Goal: Task Accomplishment & Management: Use online tool/utility

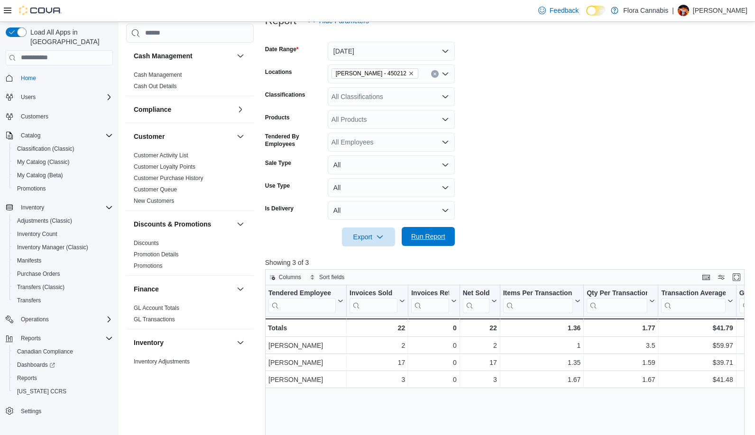
scroll to position [569, 0]
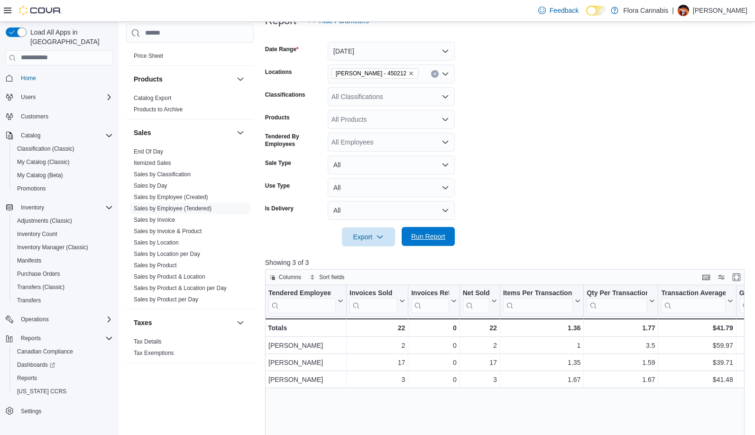
click at [423, 240] on span "Run Report" at bounding box center [428, 236] width 34 height 9
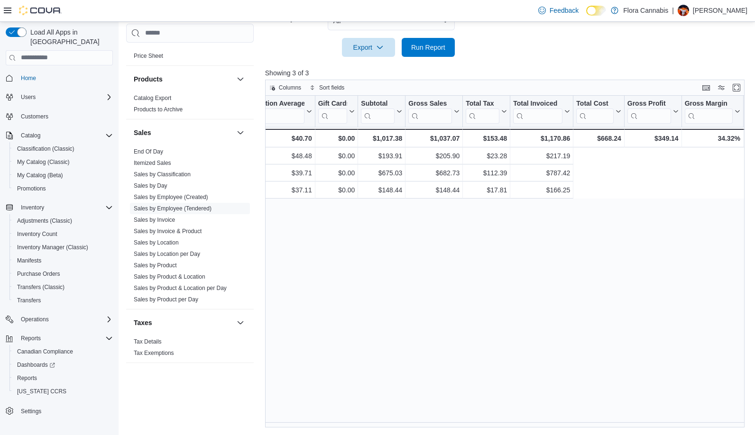
scroll to position [0, 0]
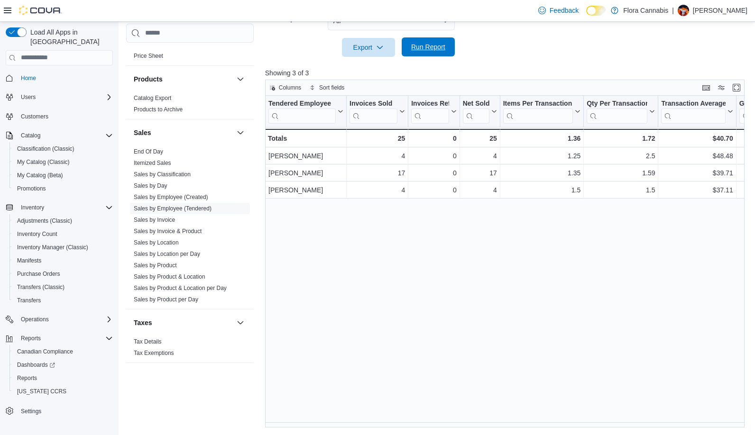
click at [430, 52] on span "Run Report" at bounding box center [428, 46] width 42 height 19
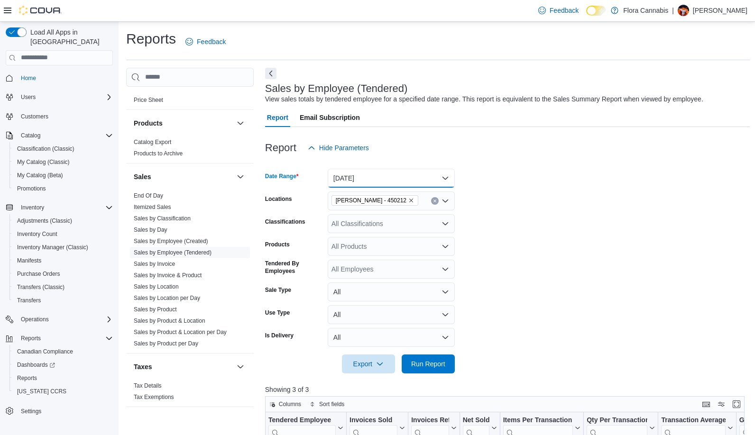
click at [434, 173] on button "[DATE]" at bounding box center [391, 178] width 127 height 19
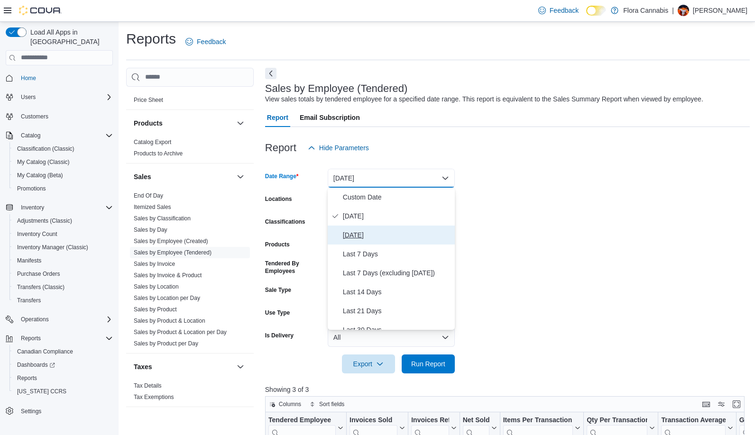
click at [371, 235] on span "[DATE]" at bounding box center [397, 234] width 108 height 11
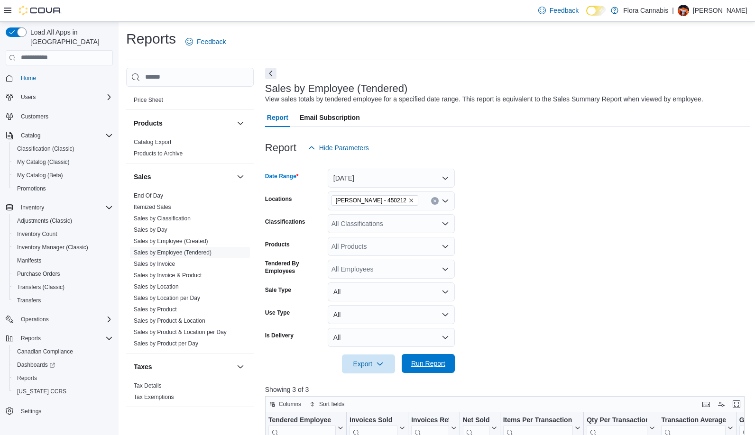
click at [431, 361] on span "Run Report" at bounding box center [428, 363] width 34 height 9
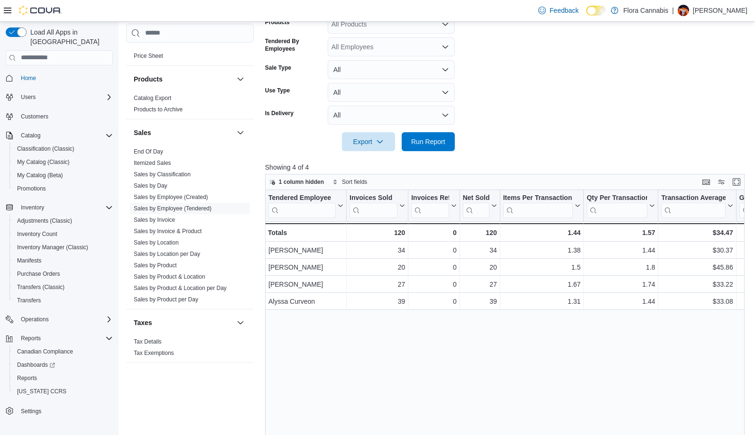
scroll to position [80, 0]
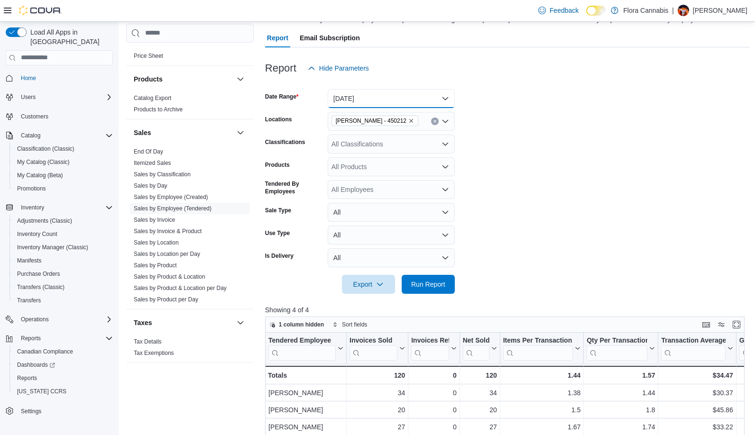
click at [394, 103] on button "[DATE]" at bounding box center [391, 98] width 127 height 19
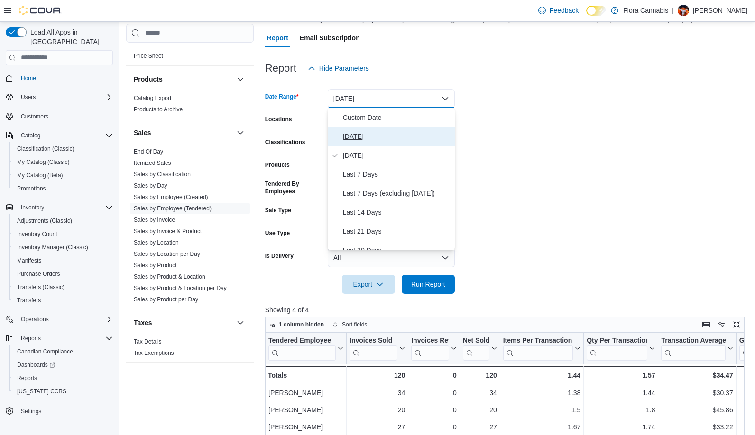
click at [358, 135] on span "[DATE]" at bounding box center [397, 136] width 108 height 11
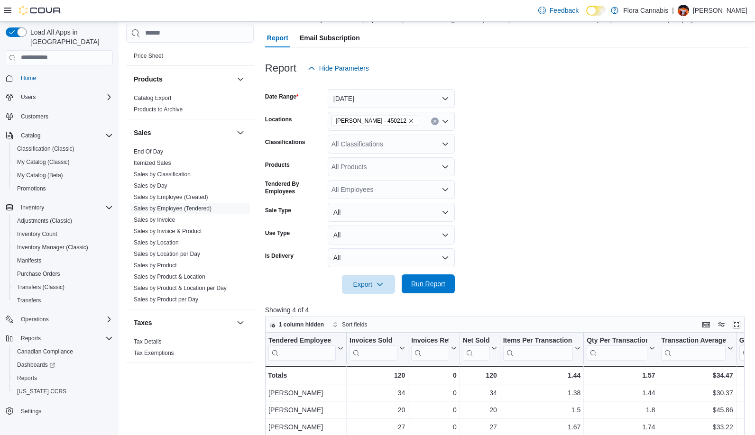
click at [424, 284] on span "Run Report" at bounding box center [428, 283] width 34 height 9
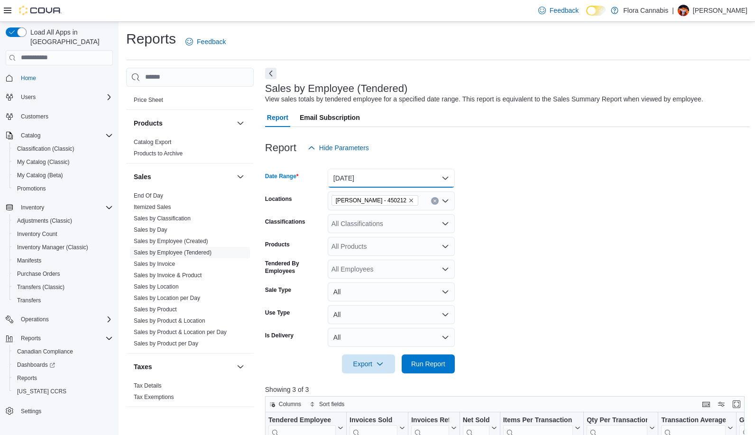
click at [402, 176] on button "[DATE]" at bounding box center [391, 178] width 127 height 19
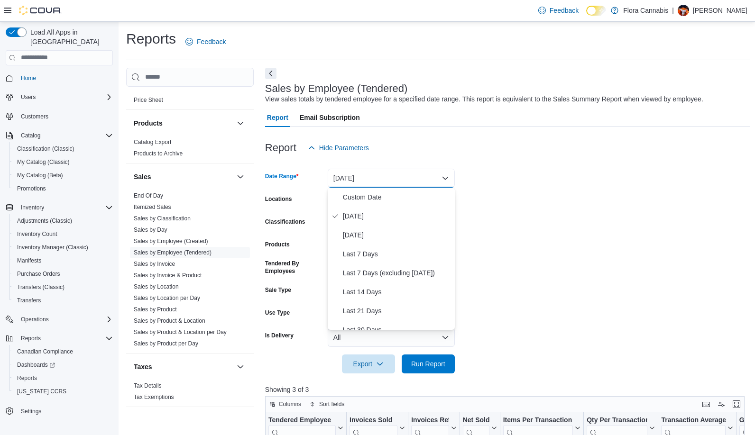
click at [543, 183] on form "Date Range [DATE] Locations [GEOGRAPHIC_DATA] - [GEOGRAPHIC_DATA] - 450212 Clas…" at bounding box center [507, 265] width 485 height 216
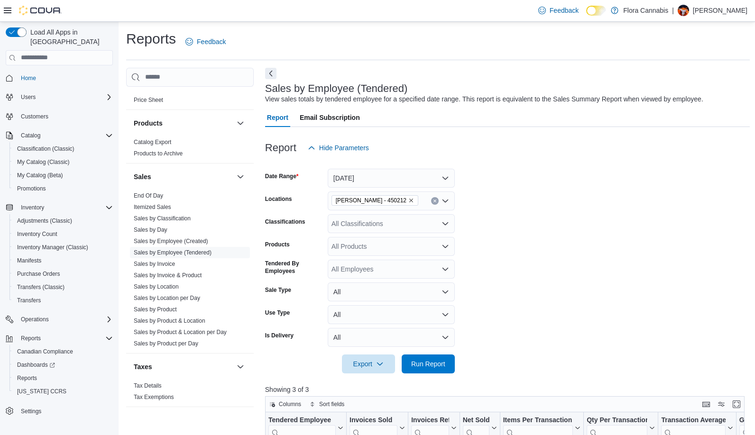
click at [413, 201] on icon "Remove Lawrence - Kelowna - 450212 from selection in this group" at bounding box center [411, 201] width 4 height 4
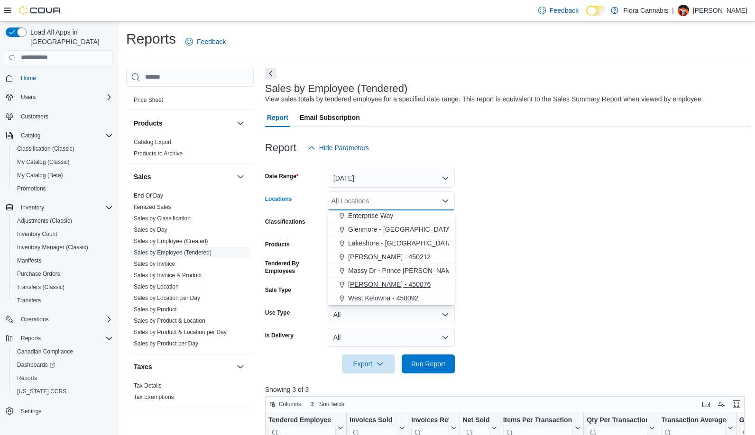
click at [379, 285] on span "[PERSON_NAME] - 450076" at bounding box center [389, 284] width 82 height 9
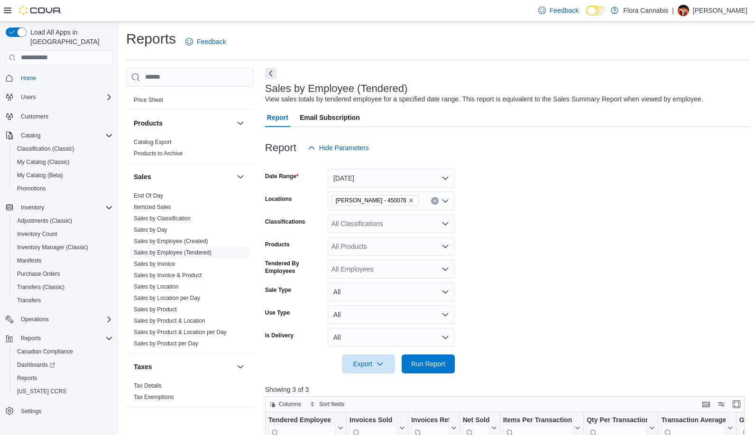
click at [538, 253] on form "Date Range [DATE] Locations [GEOGRAPHIC_DATA] - 450076 Classifications All Clas…" at bounding box center [507, 265] width 485 height 216
click at [426, 357] on span "Run Report" at bounding box center [428, 363] width 42 height 19
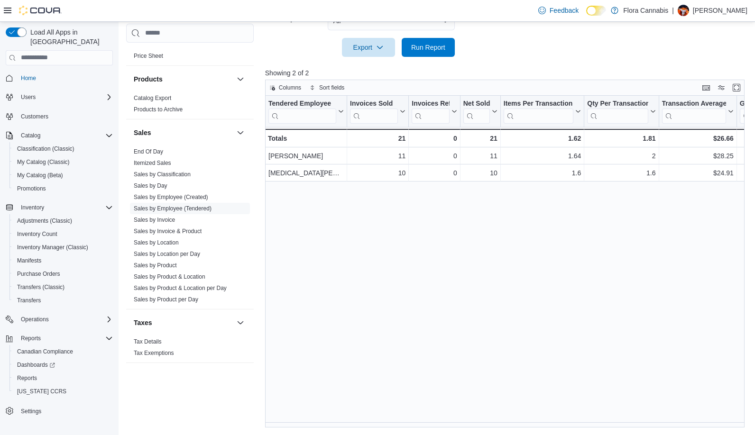
scroll to position [32, 0]
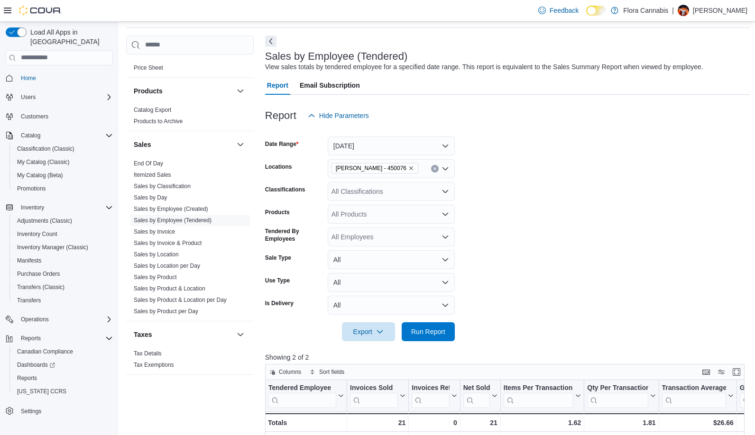
click at [408, 168] on icon "Remove Vernon - 450076 from selection in this group" at bounding box center [411, 168] width 6 height 6
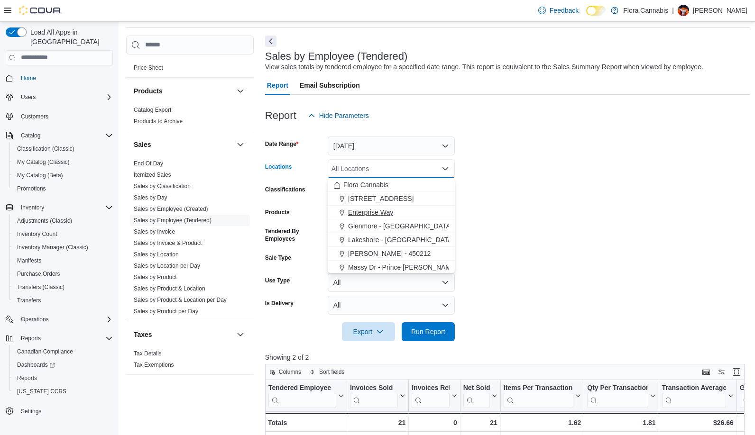
click at [369, 214] on span "Enterprise Way" at bounding box center [370, 212] width 45 height 9
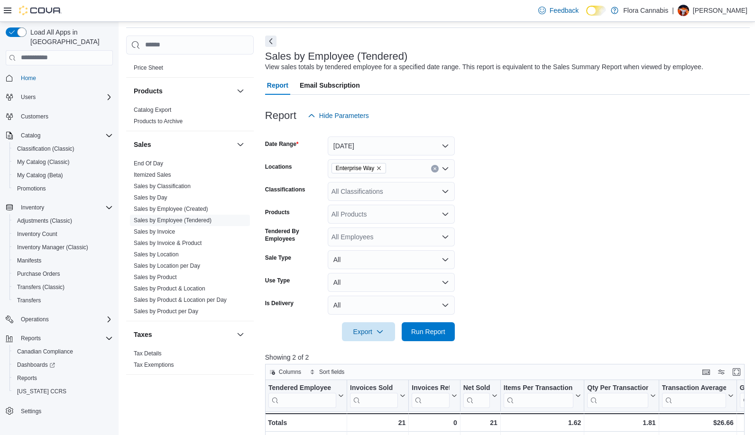
click at [624, 172] on form "Date Range [DATE] Locations Enterprise Way Classifications All Classifications …" at bounding box center [507, 233] width 485 height 216
click at [416, 335] on span "Run Report" at bounding box center [428, 331] width 34 height 9
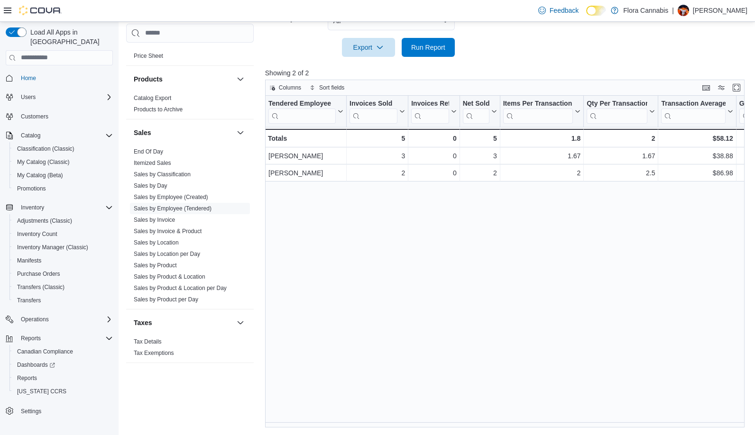
scroll to position [80, 0]
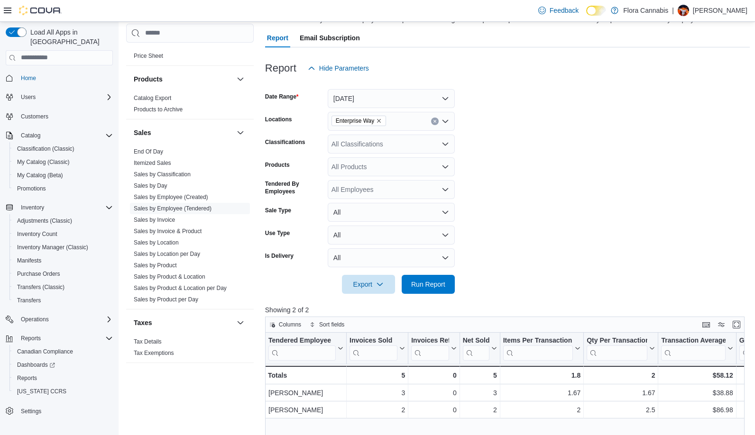
click at [380, 122] on icon "Remove Enterprise Way from selection in this group" at bounding box center [379, 121] width 4 height 4
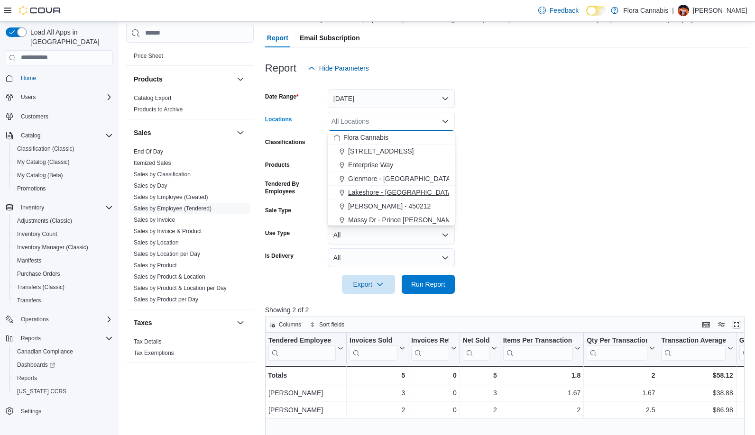
click at [393, 193] on span "Lakeshore - [GEOGRAPHIC_DATA] - 450372" at bounding box center [415, 192] width 134 height 9
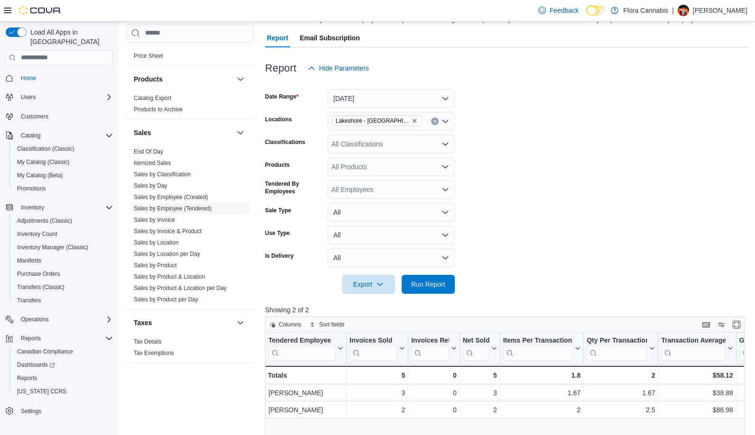
drag, startPoint x: 624, startPoint y: 149, endPoint x: 614, endPoint y: 164, distance: 17.9
click at [623, 149] on form "Date Range [DATE] Locations [GEOGRAPHIC_DATA] - [GEOGRAPHIC_DATA] - 450372 Clas…" at bounding box center [507, 186] width 485 height 216
click at [445, 286] on span "Run Report" at bounding box center [428, 283] width 34 height 9
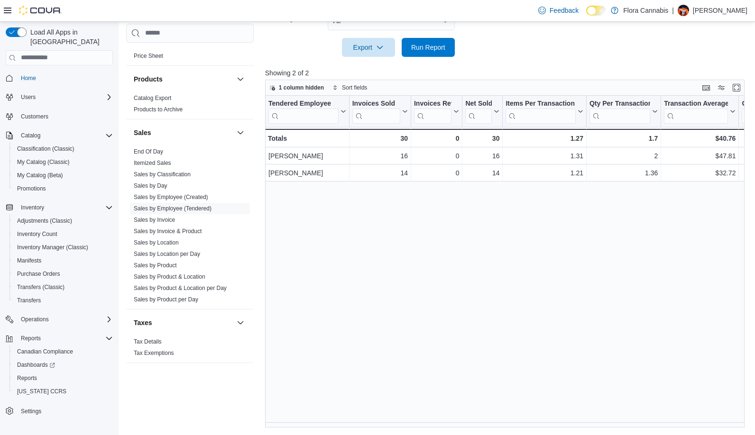
click at [554, 57] on div at bounding box center [507, 62] width 485 height 11
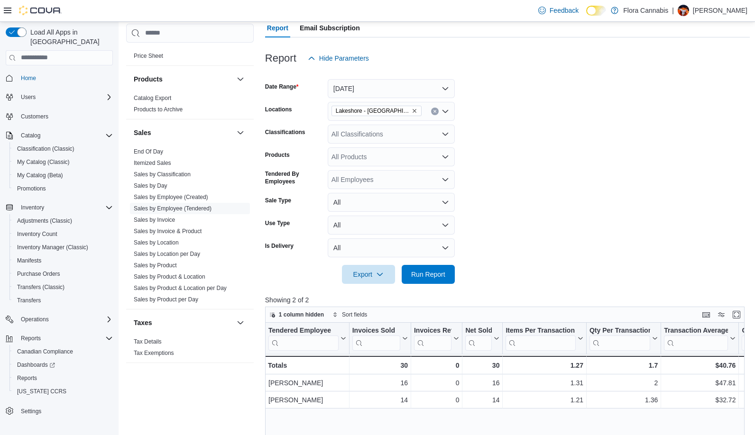
scroll to position [80, 0]
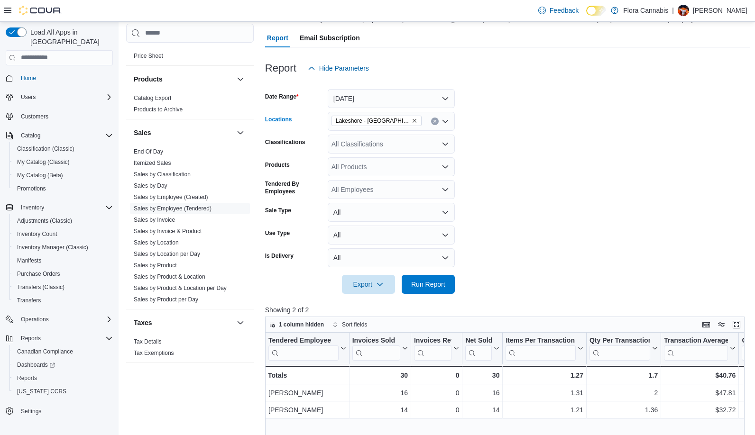
click at [415, 120] on icon "Remove Lakeshore - Kelowna - 450372 from selection in this group" at bounding box center [414, 121] width 6 height 6
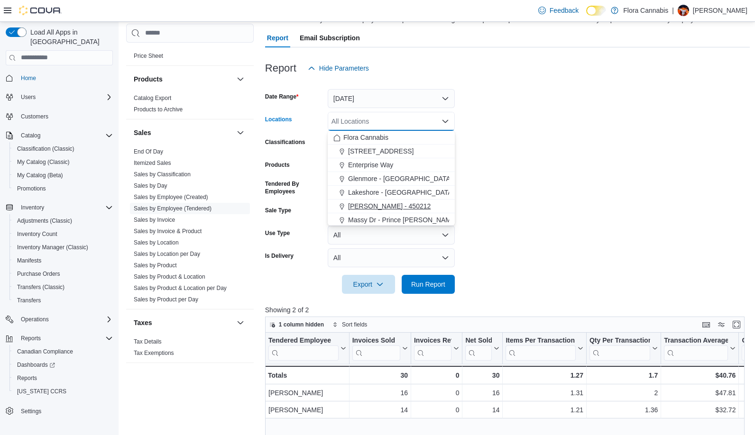
click at [369, 204] on span "[PERSON_NAME] - 450212" at bounding box center [389, 205] width 82 height 9
click at [583, 135] on form "Date Range [DATE] Locations [GEOGRAPHIC_DATA] - [GEOGRAPHIC_DATA] - 450212 Comb…" at bounding box center [507, 186] width 485 height 216
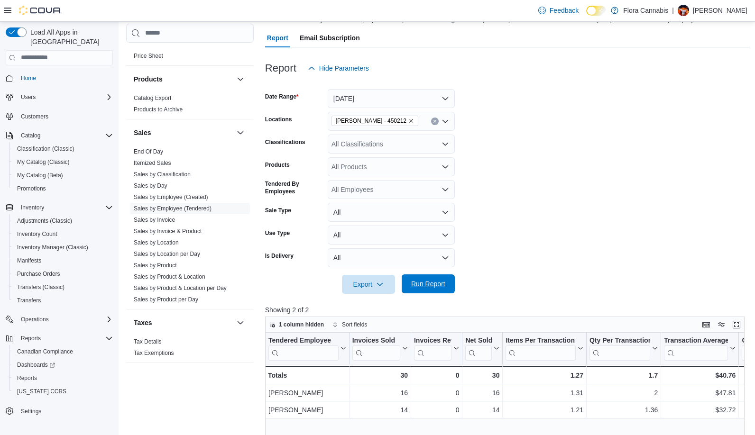
click at [415, 289] on span "Run Report" at bounding box center [428, 283] width 34 height 9
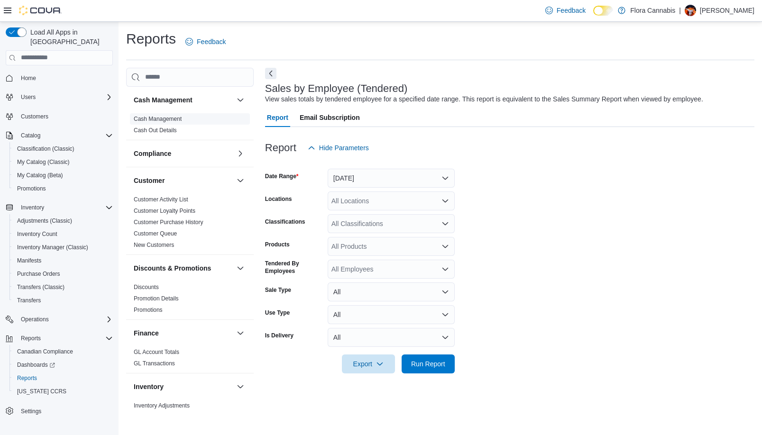
click at [153, 119] on link "Cash Management" at bounding box center [158, 119] width 48 height 7
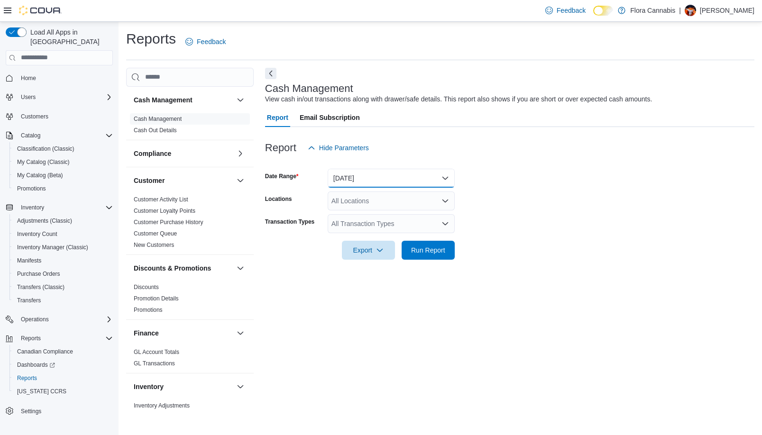
click at [384, 180] on button "[DATE]" at bounding box center [391, 178] width 127 height 19
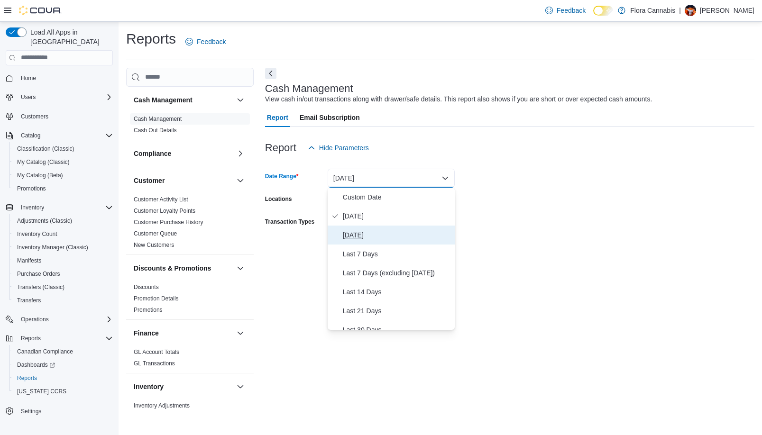
click at [371, 237] on span "[DATE]" at bounding box center [397, 234] width 108 height 11
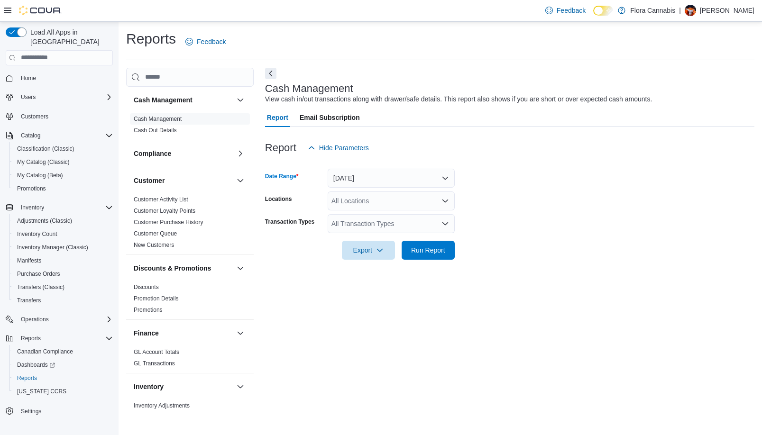
click at [360, 201] on div "All Locations" at bounding box center [391, 201] width 127 height 19
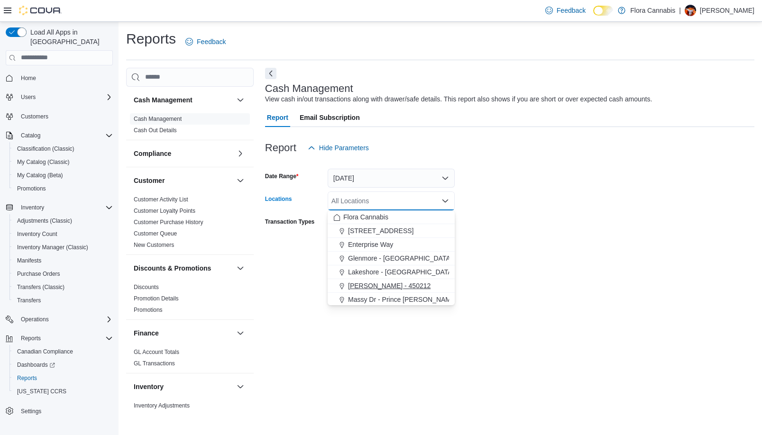
click at [380, 285] on span "[PERSON_NAME] - 450212" at bounding box center [389, 285] width 82 height 9
click at [546, 243] on form "Date Range [DATE] Locations [GEOGRAPHIC_DATA] - [GEOGRAPHIC_DATA] - 450212 Comb…" at bounding box center [509, 208] width 489 height 102
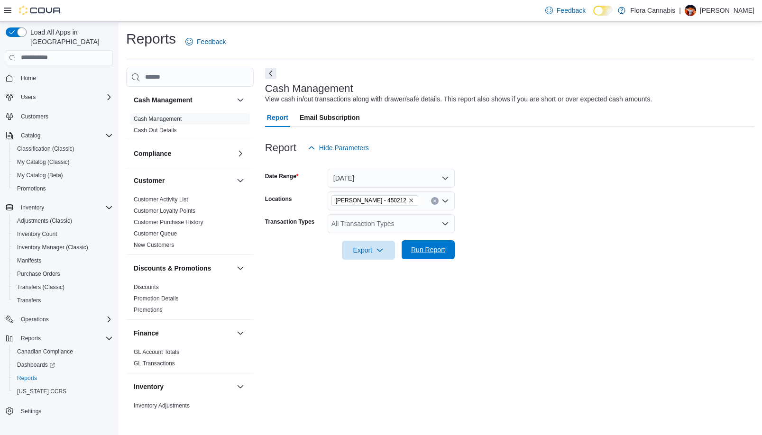
click at [429, 243] on span "Run Report" at bounding box center [428, 249] width 42 height 19
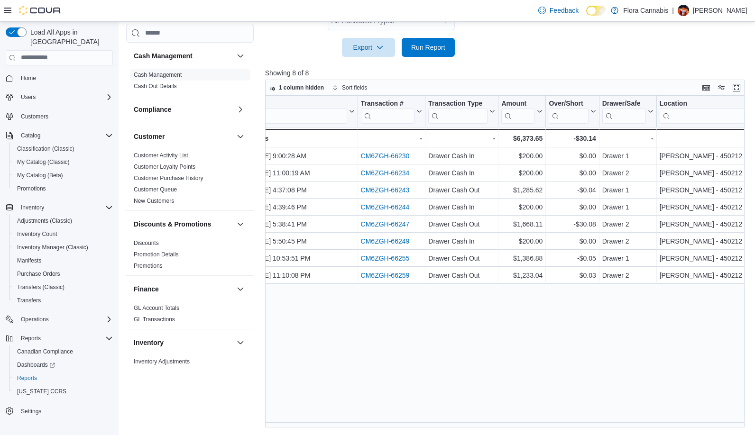
scroll to position [0, 18]
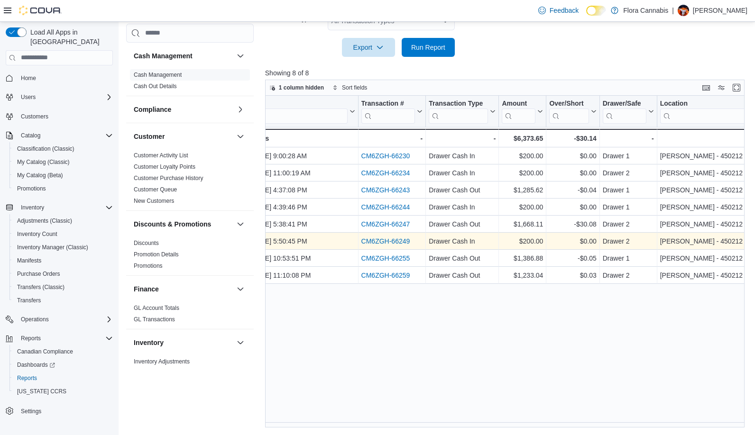
click at [396, 241] on link "CM6ZGH-66249" at bounding box center [385, 242] width 49 height 8
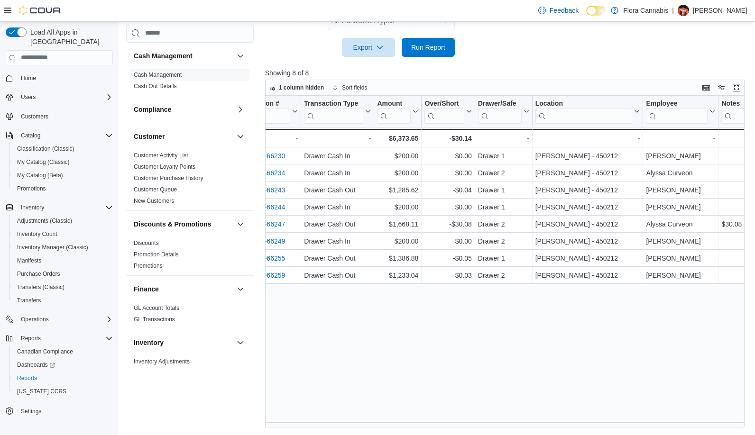
scroll to position [0, 96]
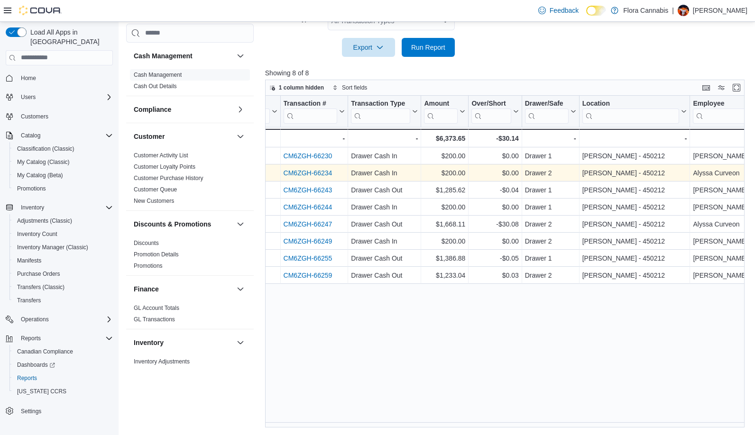
click at [300, 174] on link "CM6ZGH-66234" at bounding box center [307, 173] width 49 height 8
